Goal: Information Seeking & Learning: Learn about a topic

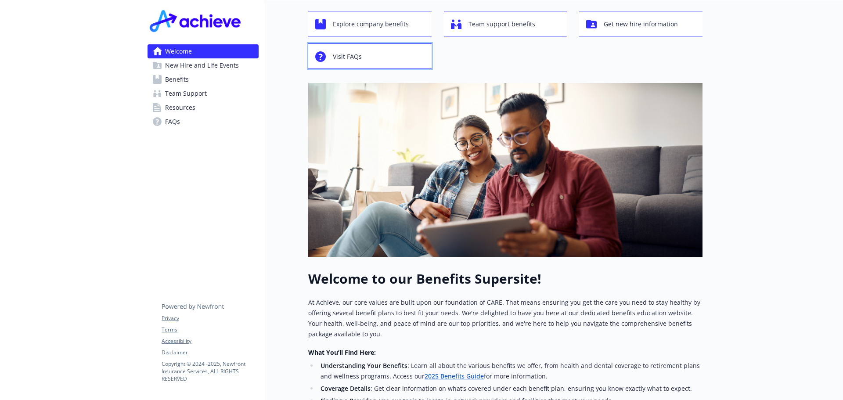
click at [346, 65] on button "Visit FAQs" at bounding box center [369, 55] width 123 height 25
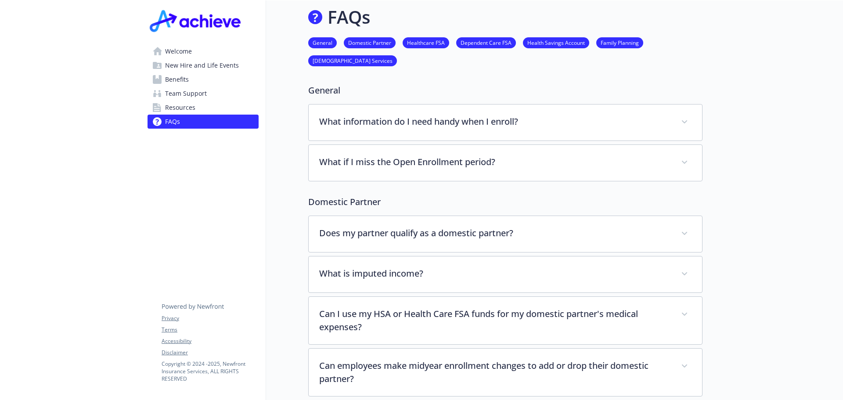
scroll to position [44, 0]
